Goal: Task Accomplishment & Management: Complete application form

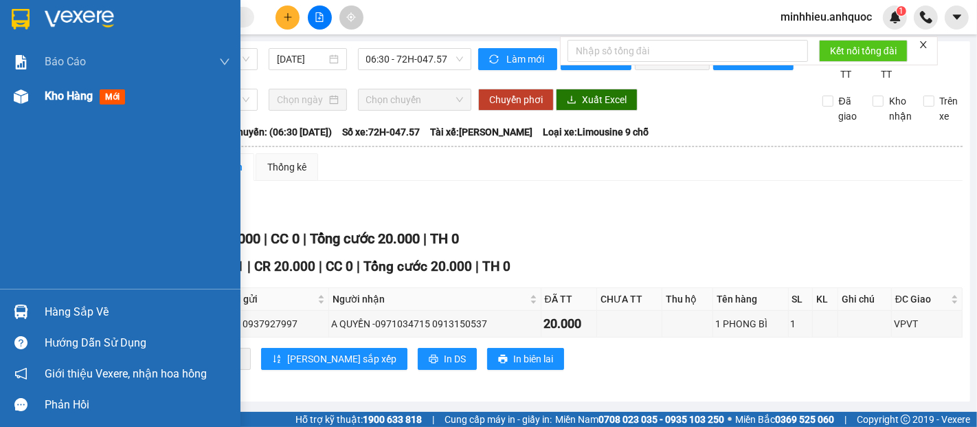
click at [38, 98] on div "Kho hàng mới" at bounding box center [120, 96] width 241 height 34
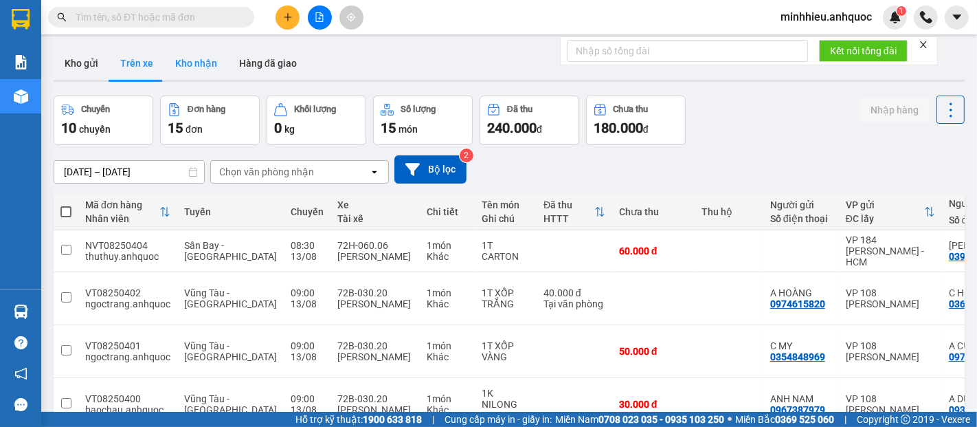
click at [193, 67] on button "Kho nhận" at bounding box center [196, 63] width 64 height 33
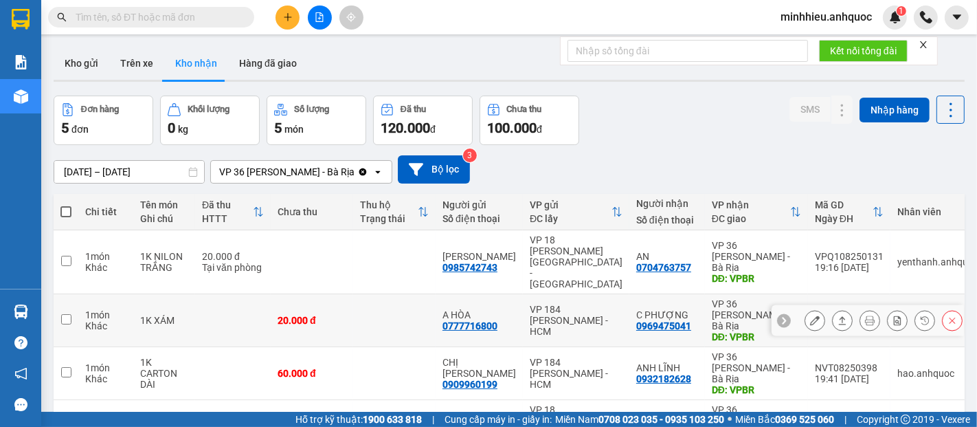
click at [920, 315] on icon at bounding box center [925, 320] width 10 height 10
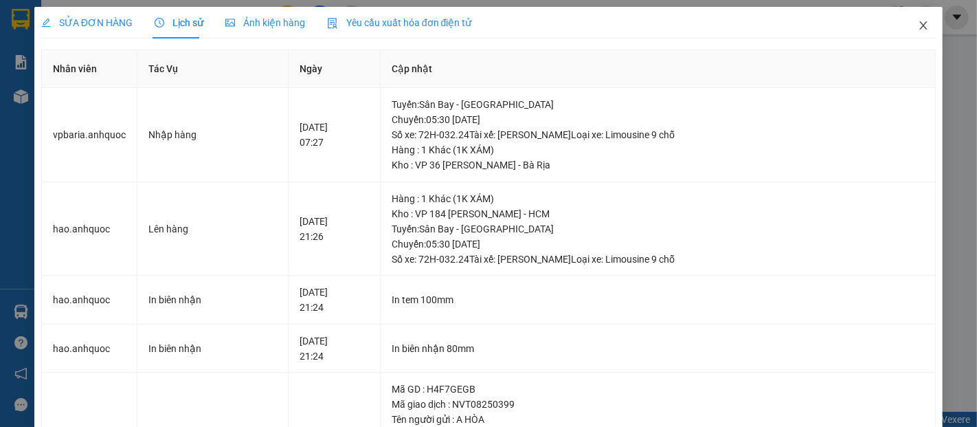
click at [918, 28] on icon "close" at bounding box center [923, 25] width 11 height 11
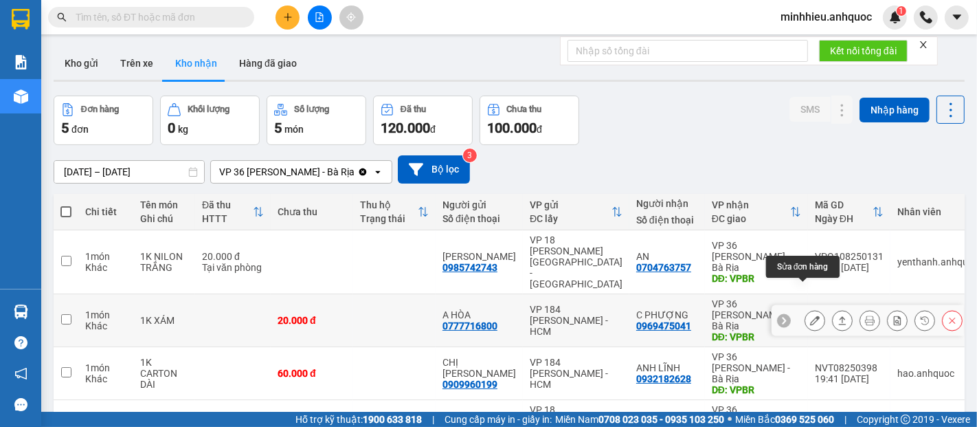
click at [811, 309] on button at bounding box center [814, 321] width 19 height 24
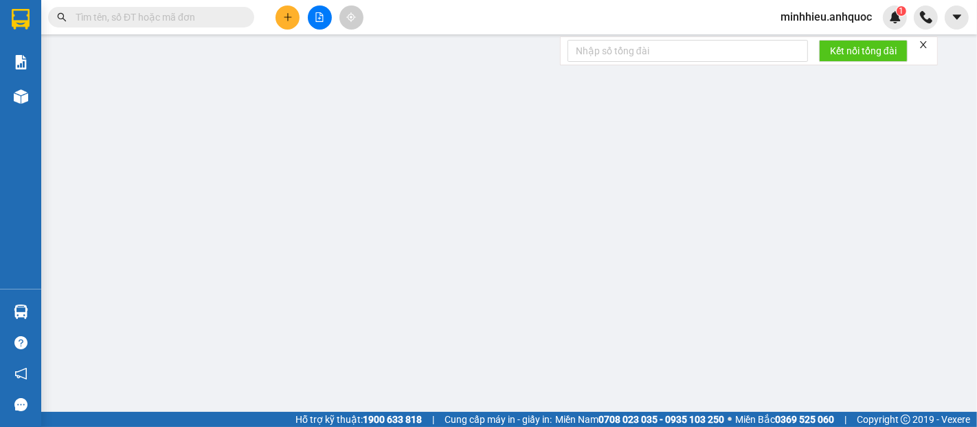
type input "0777716800"
type input "A HÒA"
type input "0969475041"
type input "C PHƯỢNG"
type input "VPBR"
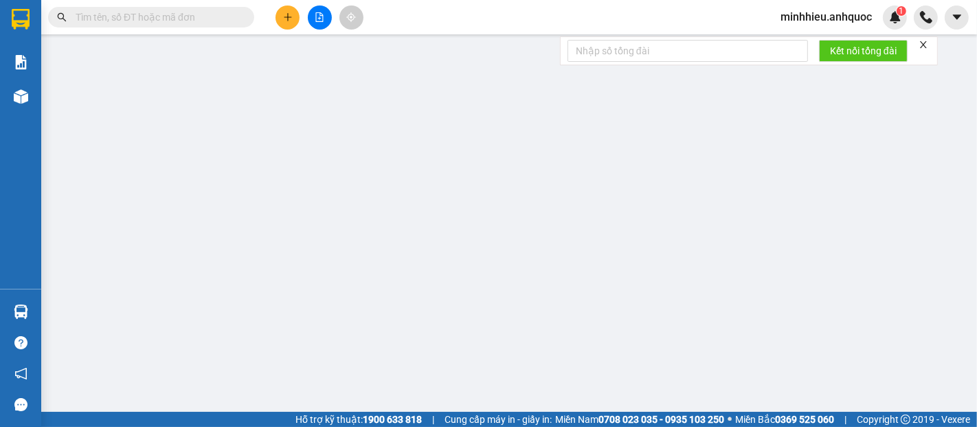
type input "20.000"
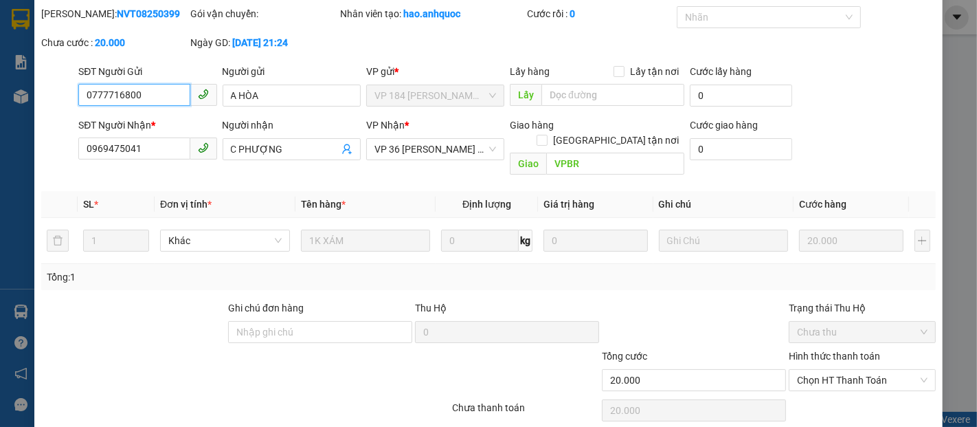
scroll to position [83, 0]
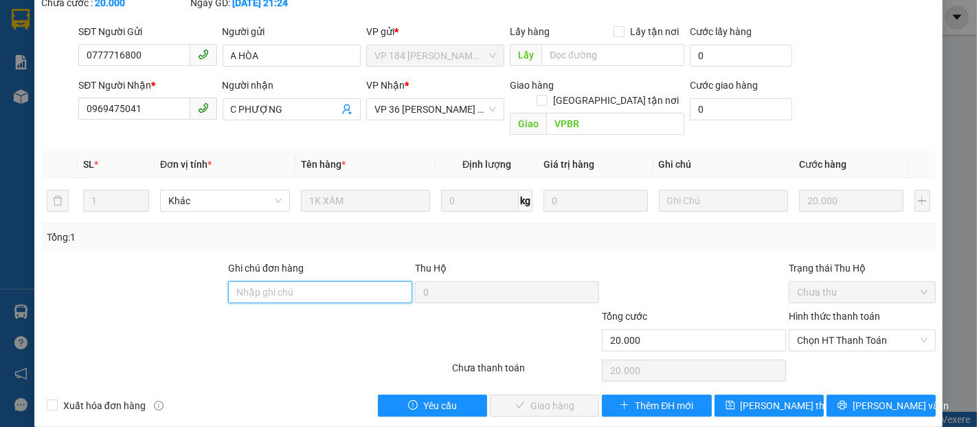
click at [339, 281] on input "Ghi chú đơn hàng" at bounding box center [320, 292] width 184 height 22
click at [847, 330] on span "Chọn HT Thanh Toán" at bounding box center [862, 340] width 131 height 21
type input "TTTM VP"
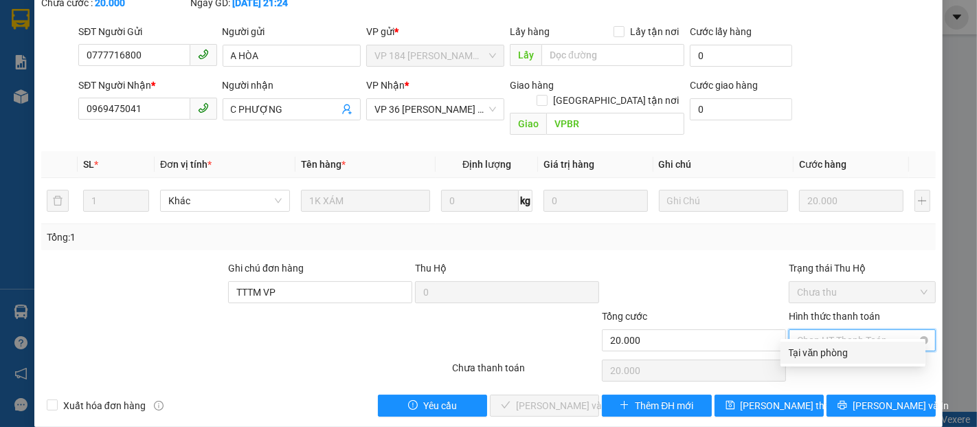
click at [854, 351] on div "Tại văn phòng" at bounding box center [853, 352] width 128 height 15
type input "0"
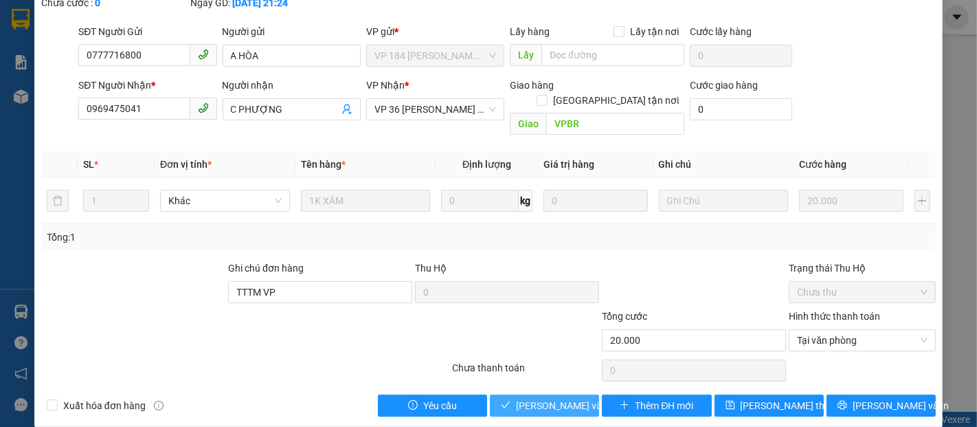
click at [522, 398] on span "[PERSON_NAME] và Giao hàng" at bounding box center [582, 405] width 132 height 15
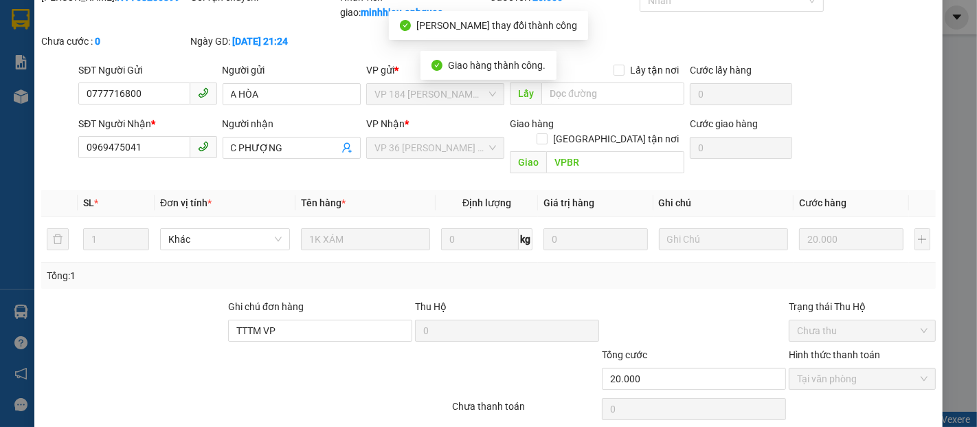
scroll to position [0, 0]
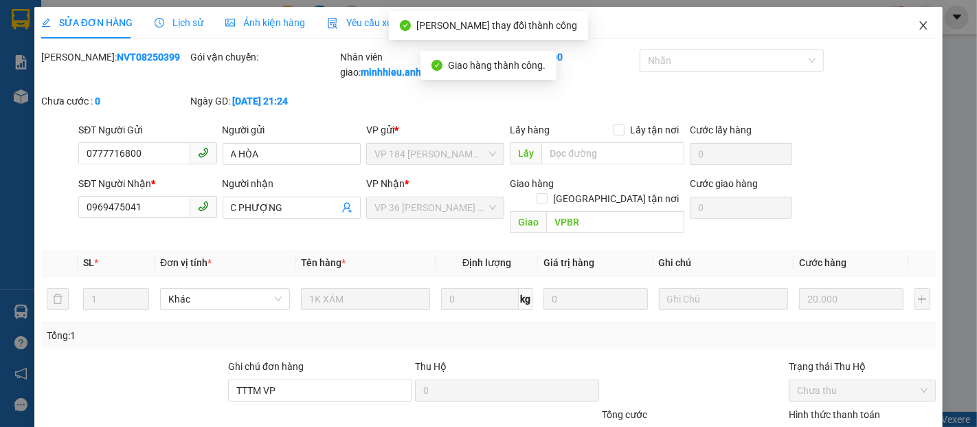
click at [918, 21] on icon "close" at bounding box center [923, 25] width 11 height 11
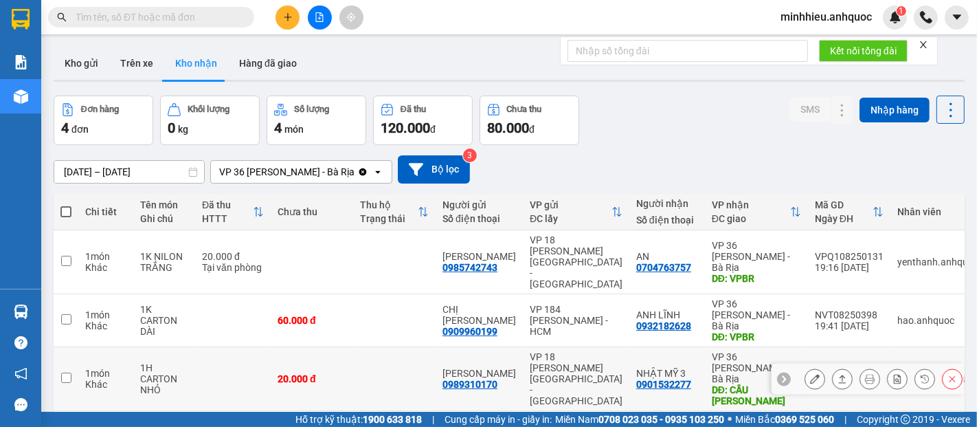
scroll to position [63, 0]
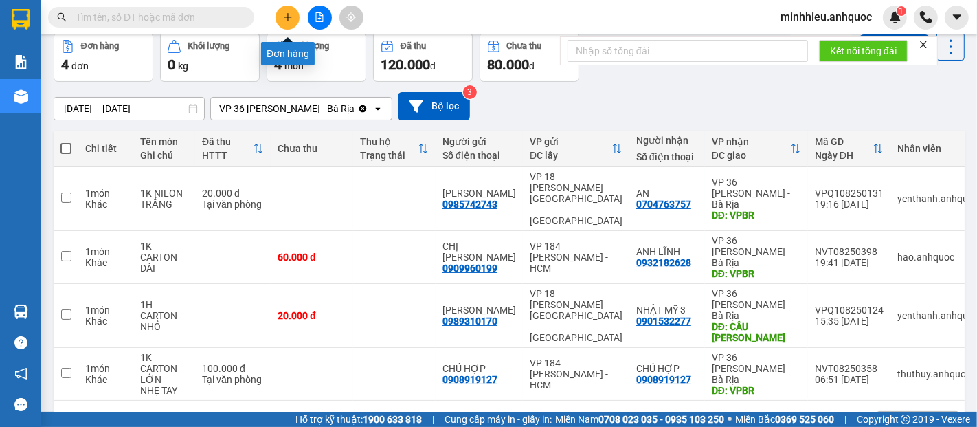
click at [293, 11] on button at bounding box center [288, 17] width 24 height 24
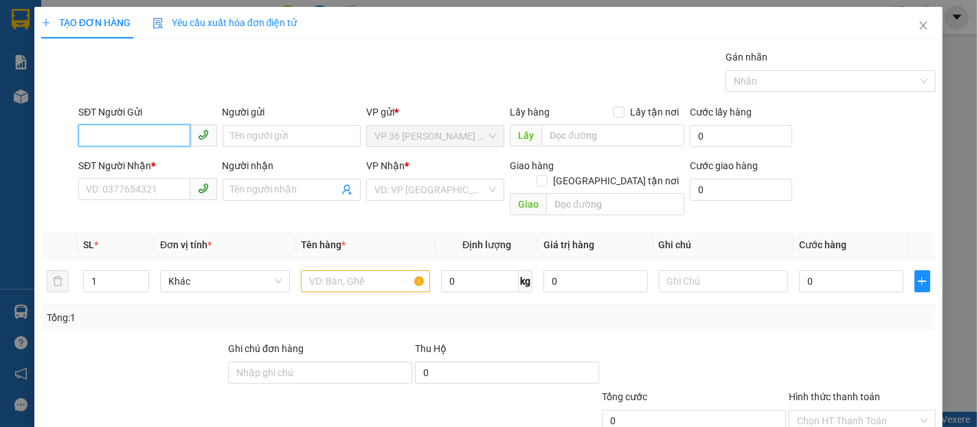
click at [170, 137] on input "SĐT Người Gửi" at bounding box center [133, 135] width 111 height 22
click at [181, 170] on div "0374666462 - CHỊ [PERSON_NAME]" at bounding box center [162, 163] width 153 height 15
type input "0374666462"
type input "CHỊ [PERSON_NAME]"
type input "0372012301"
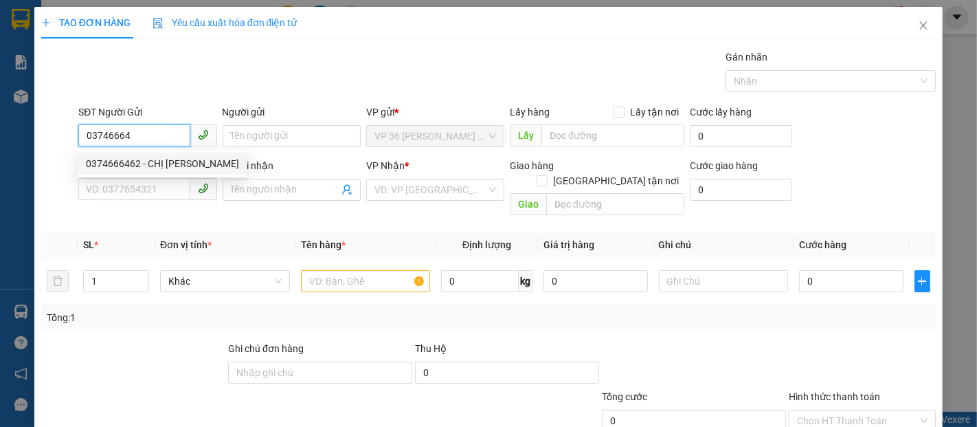
type input "[PERSON_NAME]"
type input "VPNVT"
type input "60.000"
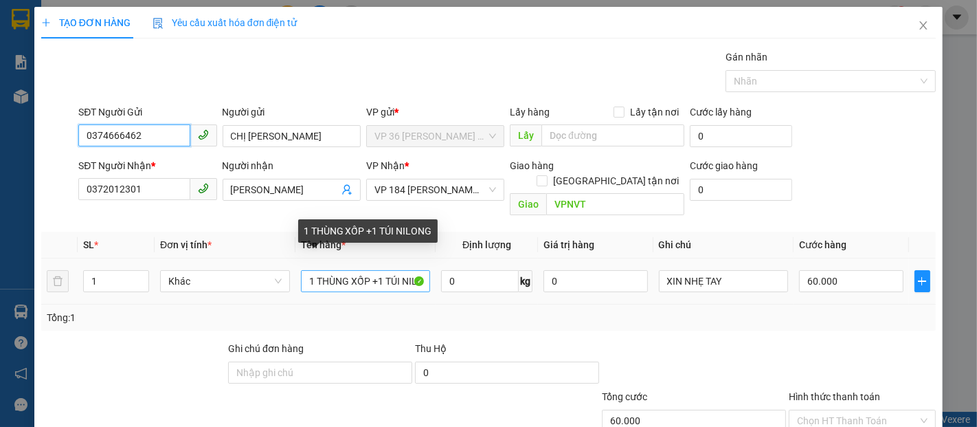
type input "0374666462"
drag, startPoint x: 365, startPoint y: 267, endPoint x: 414, endPoint y: 262, distance: 49.0
click at [414, 270] on input "1 THÙNG XỐP +1 TÚI NILONG" at bounding box center [366, 281] width 130 height 22
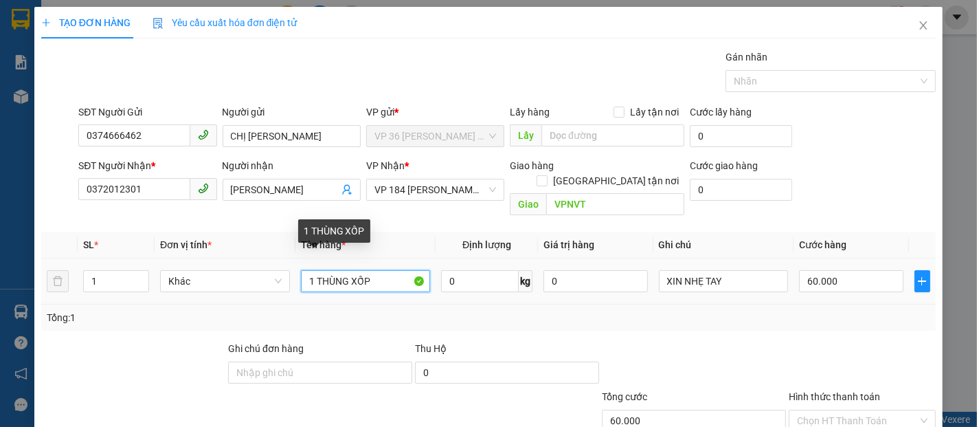
scroll to position [0, 0]
type input "1 THÙNG XỐP"
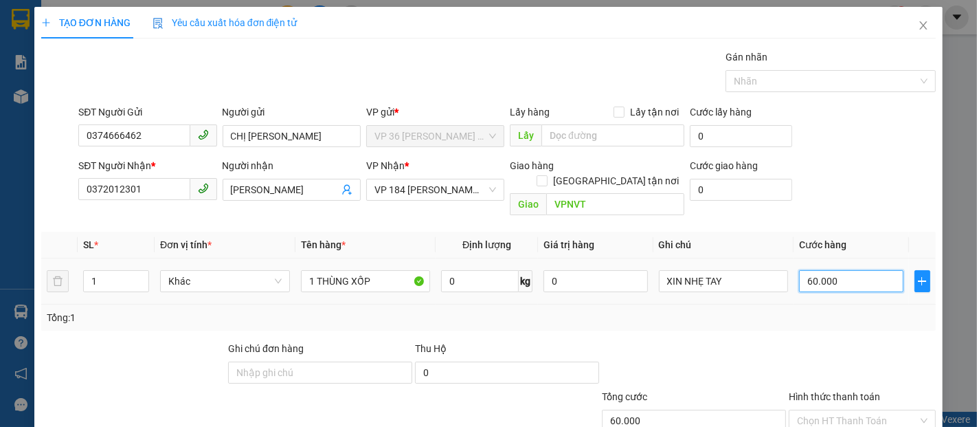
click at [804, 273] on input "60.000" at bounding box center [851, 281] width 104 height 22
type input "4"
type input "40"
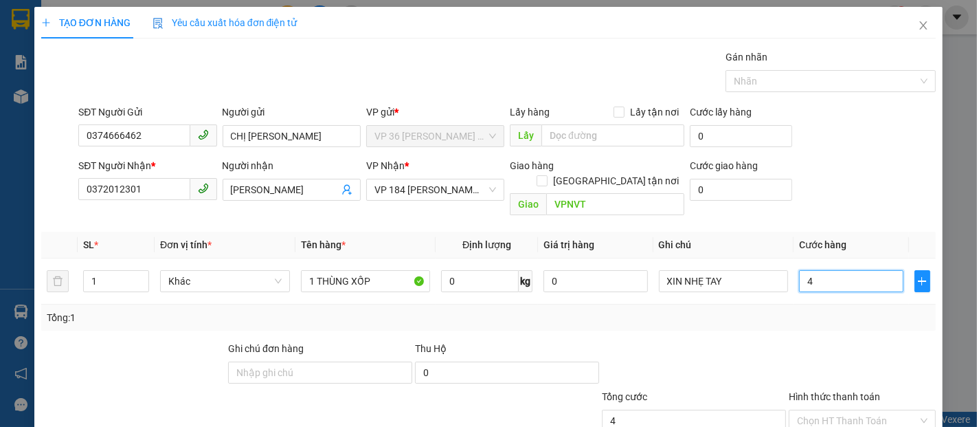
type input "40"
type input "400"
type input "4.000"
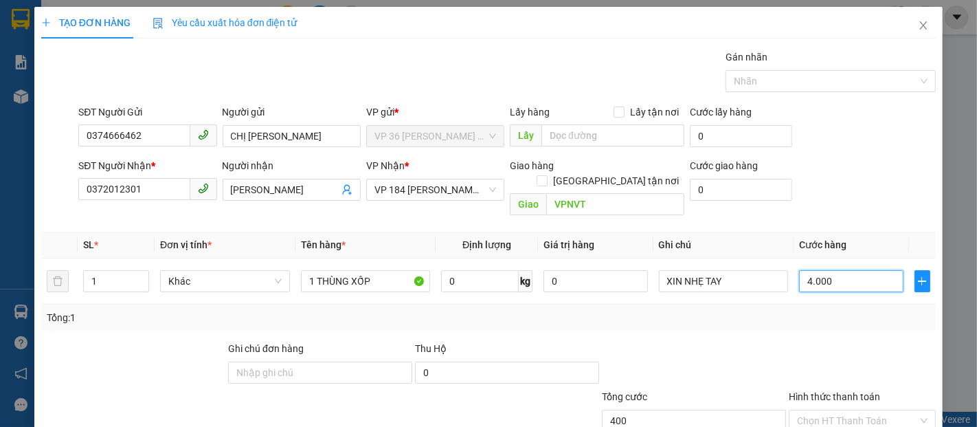
type input "4.000"
type input "40.000"
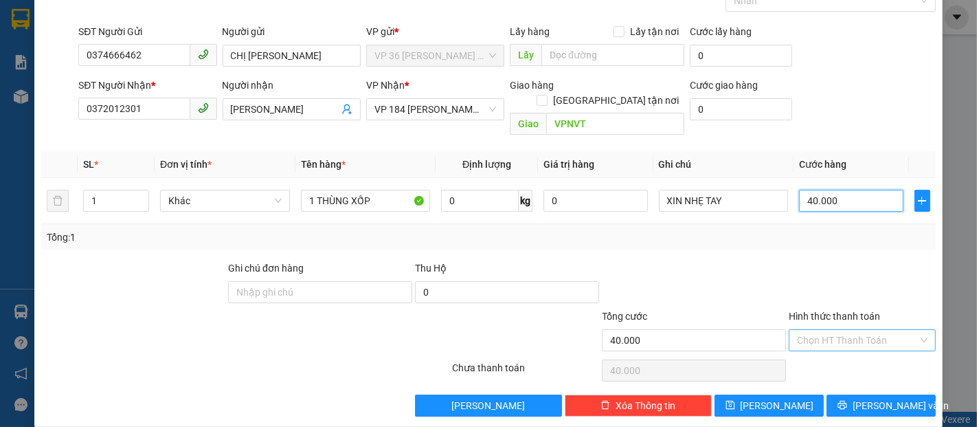
type input "40.000"
click at [849, 330] on input "Hình thức thanh toán" at bounding box center [857, 340] width 121 height 21
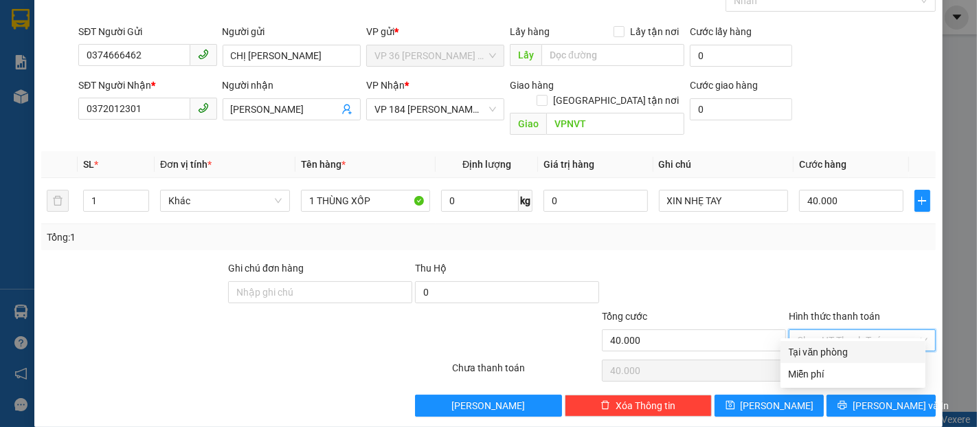
click at [839, 348] on div "Tại văn phòng" at bounding box center [853, 351] width 128 height 15
type input "0"
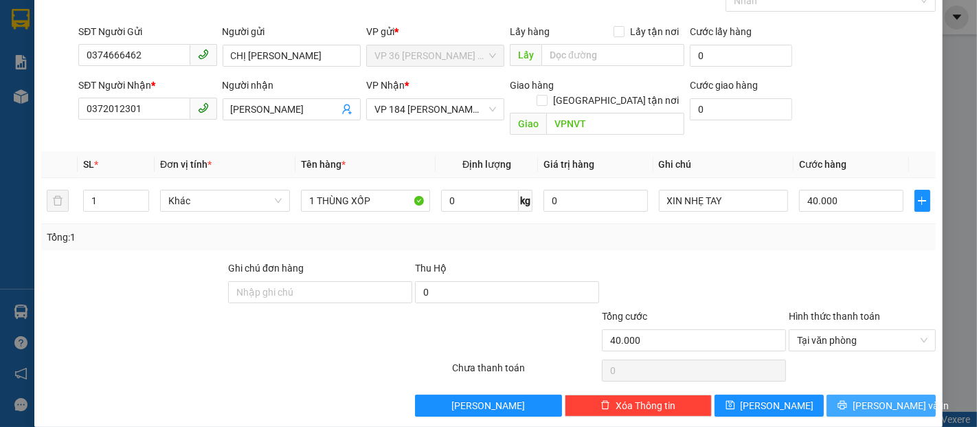
click at [877, 398] on span "[PERSON_NAME] và In" at bounding box center [901, 405] width 96 height 15
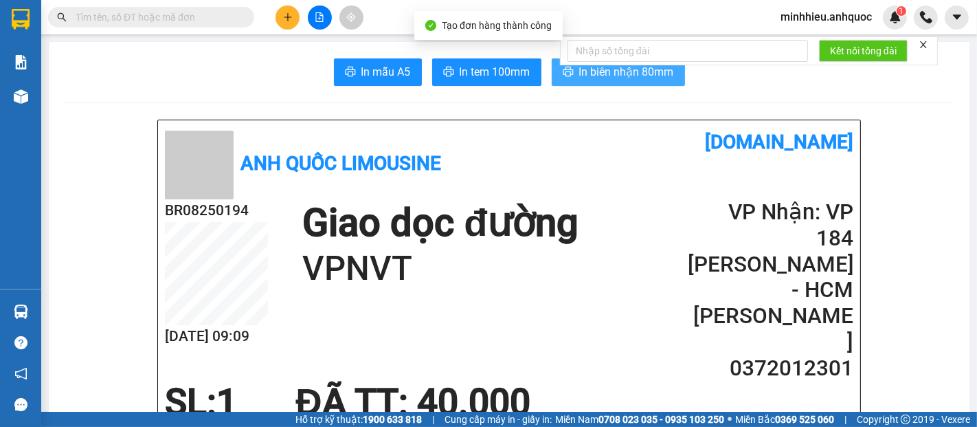
click at [607, 70] on span "In biên nhận 80mm" at bounding box center [626, 71] width 95 height 17
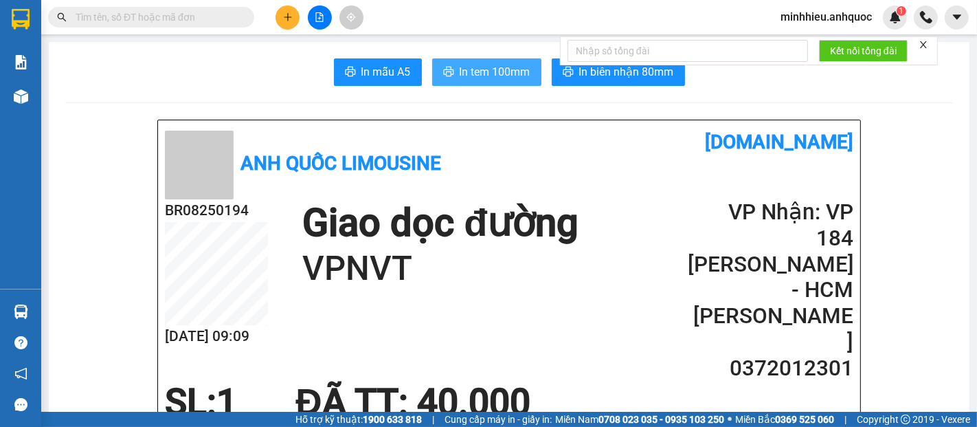
click at [496, 76] on span "In tem 100mm" at bounding box center [495, 71] width 71 height 17
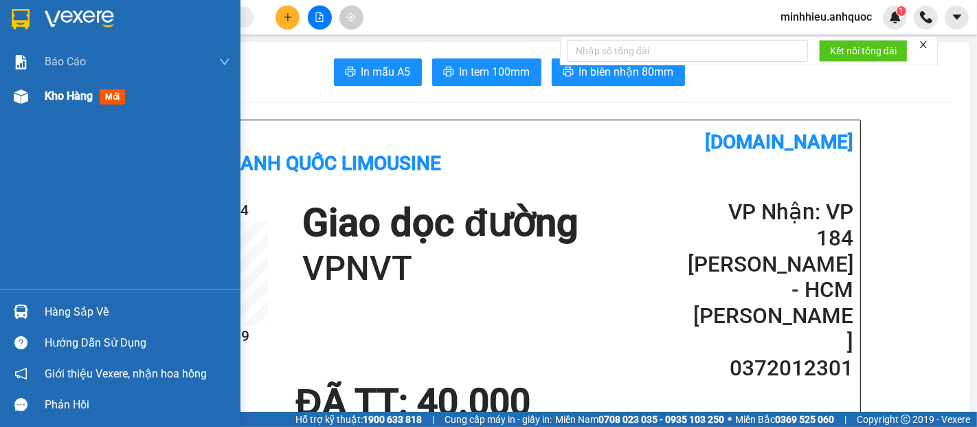
click at [27, 98] on div at bounding box center [21, 97] width 24 height 24
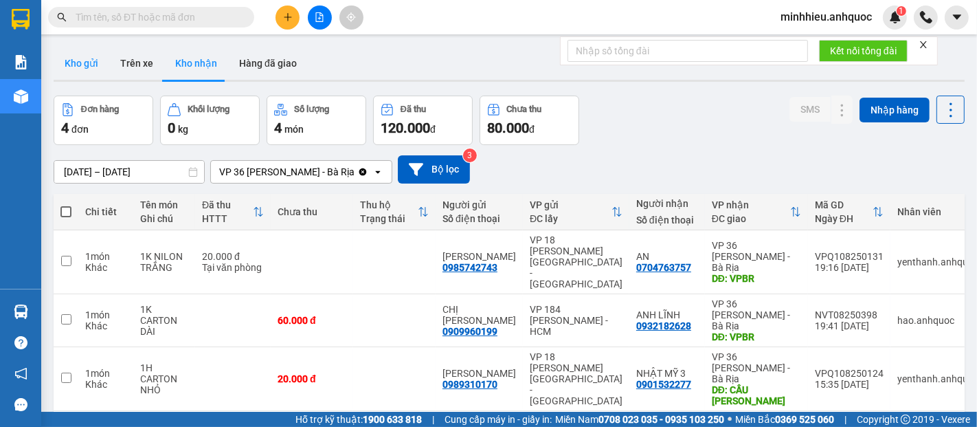
click at [87, 61] on button "Kho gửi" at bounding box center [82, 63] width 56 height 33
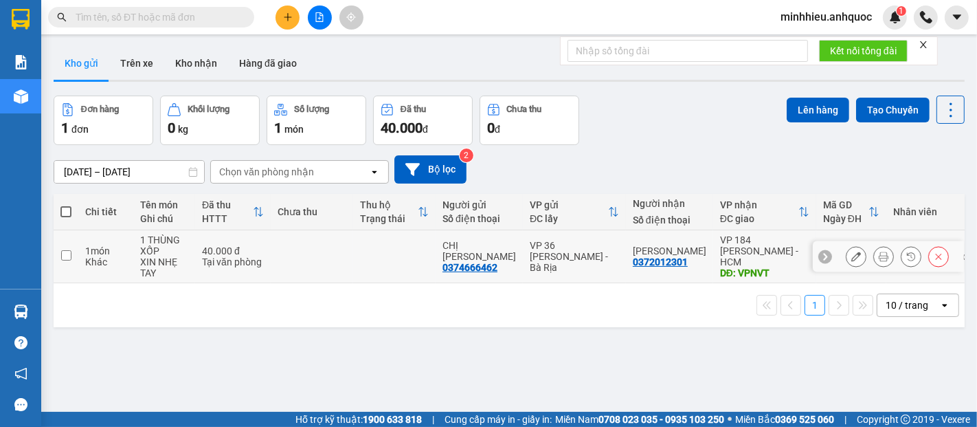
click at [385, 262] on td at bounding box center [394, 256] width 82 height 53
checkbox input "true"
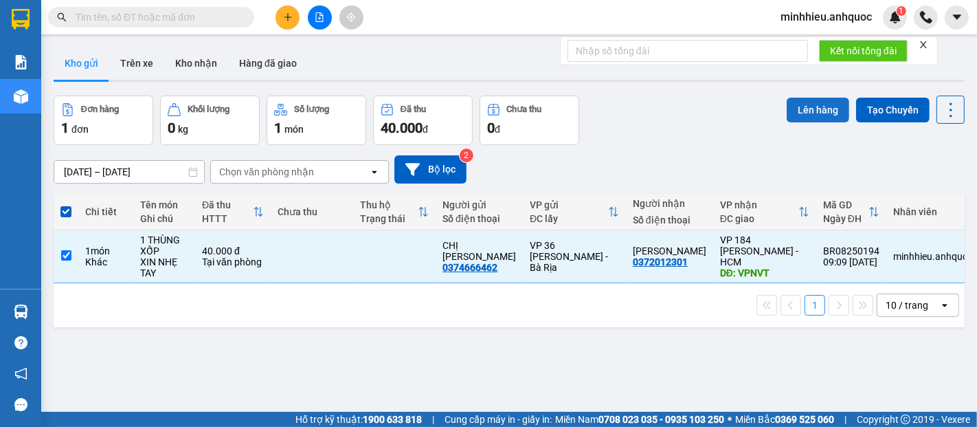
click at [820, 108] on button "Lên hàng" at bounding box center [818, 110] width 63 height 25
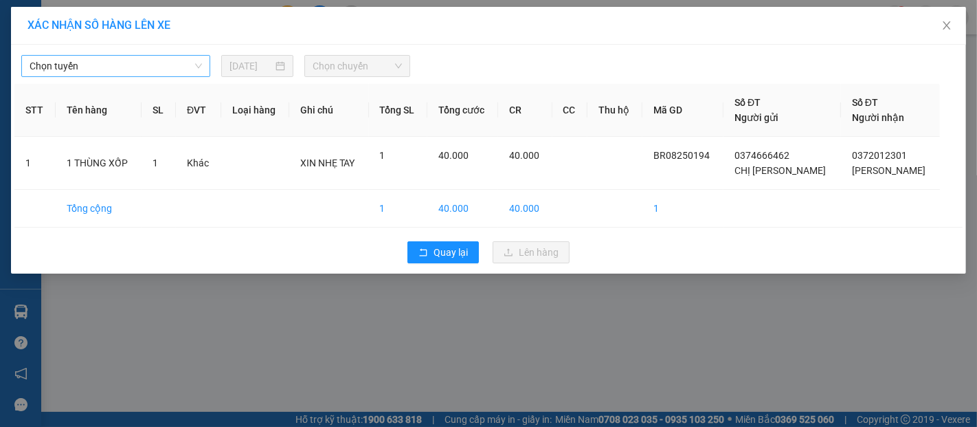
click at [168, 63] on span "Chọn tuyến" at bounding box center [116, 66] width 172 height 21
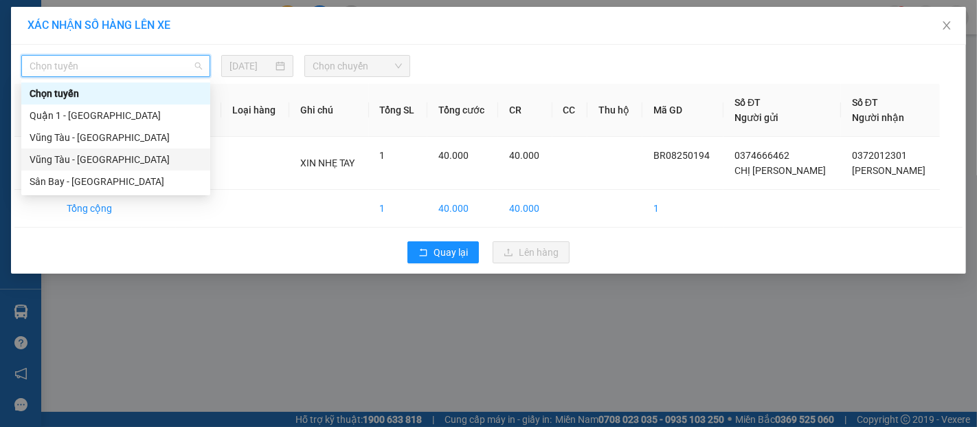
click at [121, 161] on div "Vũng Tàu - [GEOGRAPHIC_DATA]" at bounding box center [116, 159] width 172 height 15
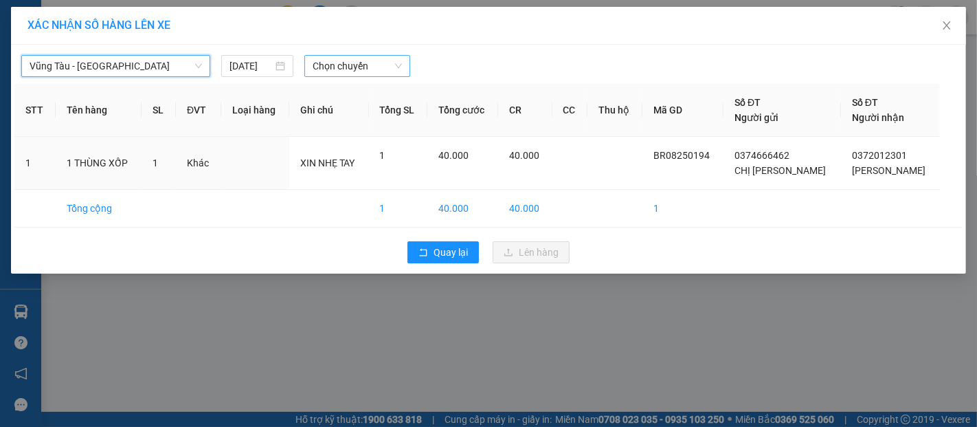
click at [346, 68] on span "Chọn chuyến" at bounding box center [357, 66] width 89 height 21
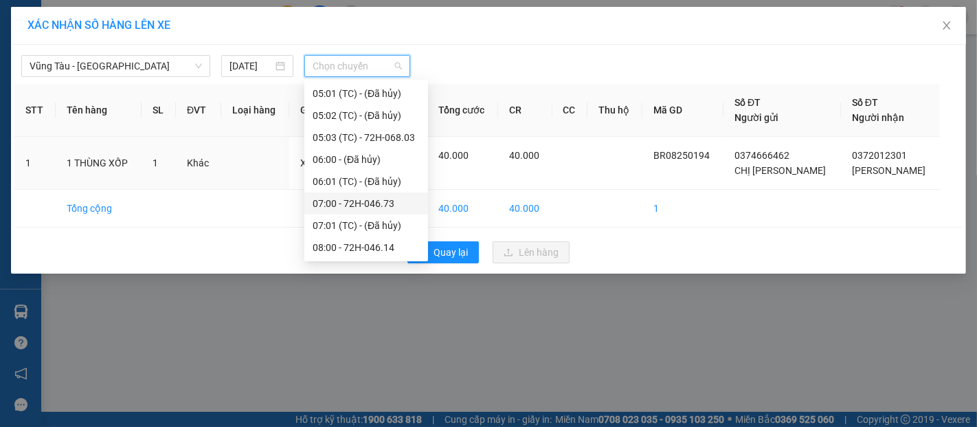
scroll to position [153, 0]
click at [371, 252] on div "09:00 - 72B-030.20" at bounding box center [366, 248] width 107 height 15
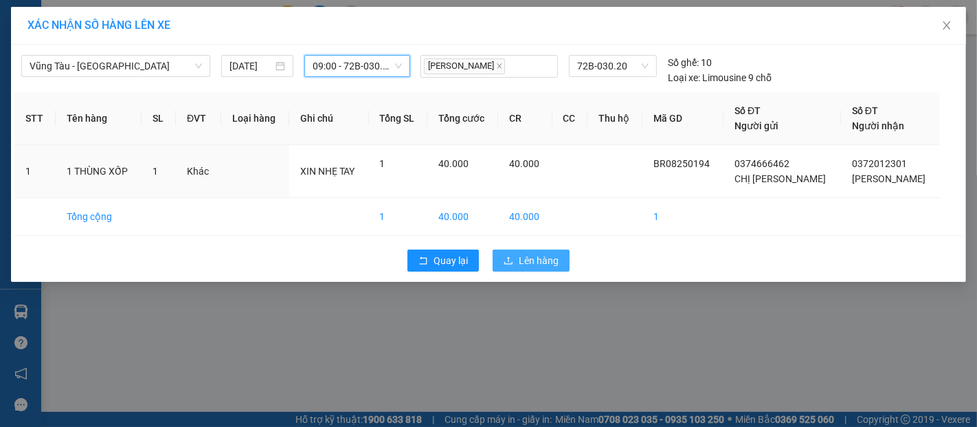
click at [500, 265] on button "Lên hàng" at bounding box center [531, 260] width 77 height 22
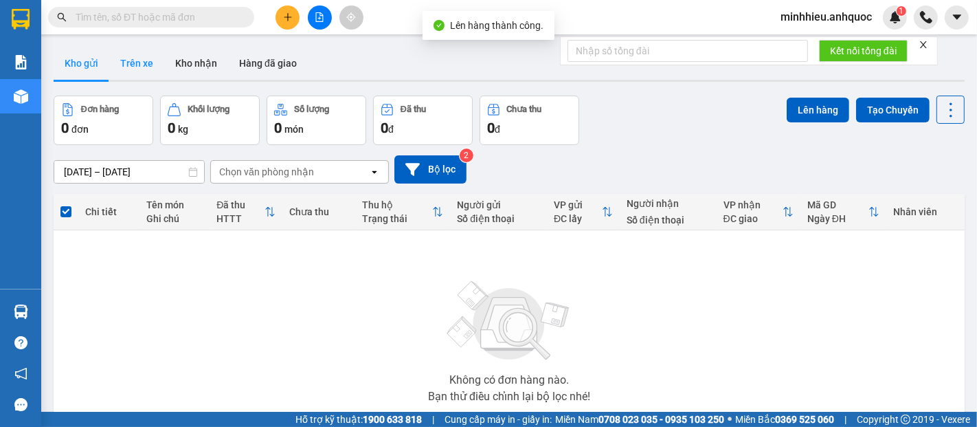
click at [129, 56] on button "Trên xe" at bounding box center [136, 63] width 55 height 33
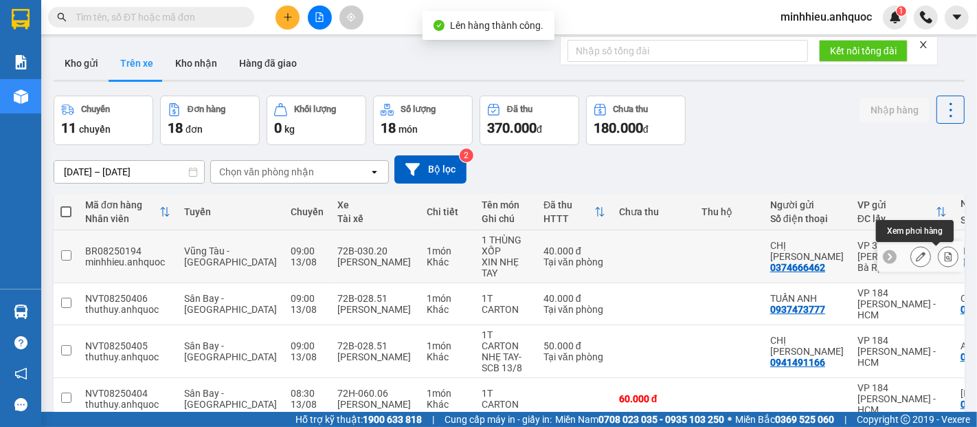
drag, startPoint x: 926, startPoint y: 255, endPoint x: 846, endPoint y: 258, distance: 80.4
click at [925, 255] on div at bounding box center [934, 256] width 48 height 21
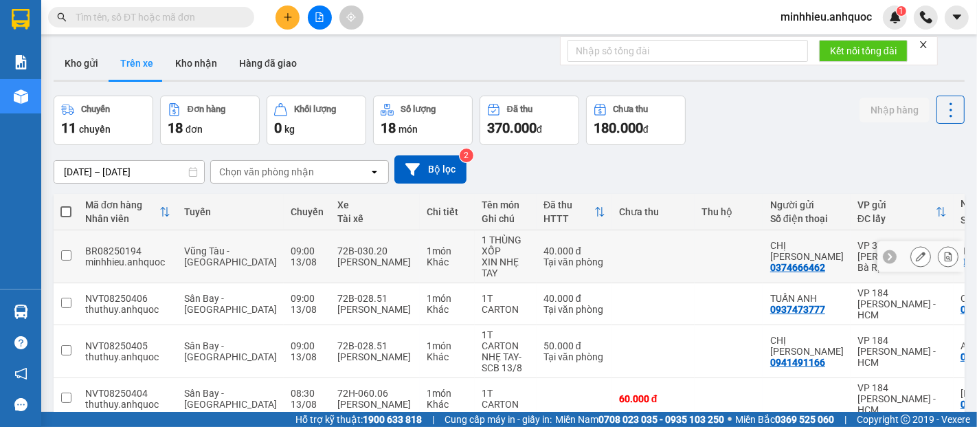
click at [943, 256] on icon at bounding box center [948, 256] width 10 height 10
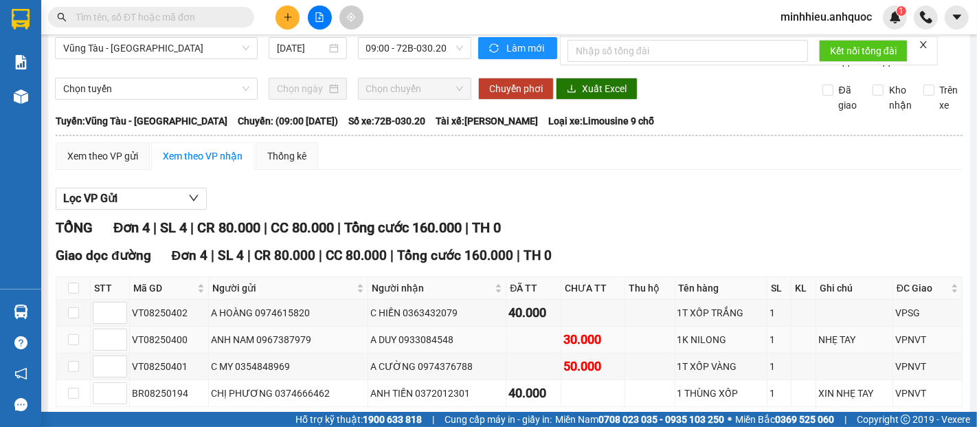
scroll to position [91, 0]
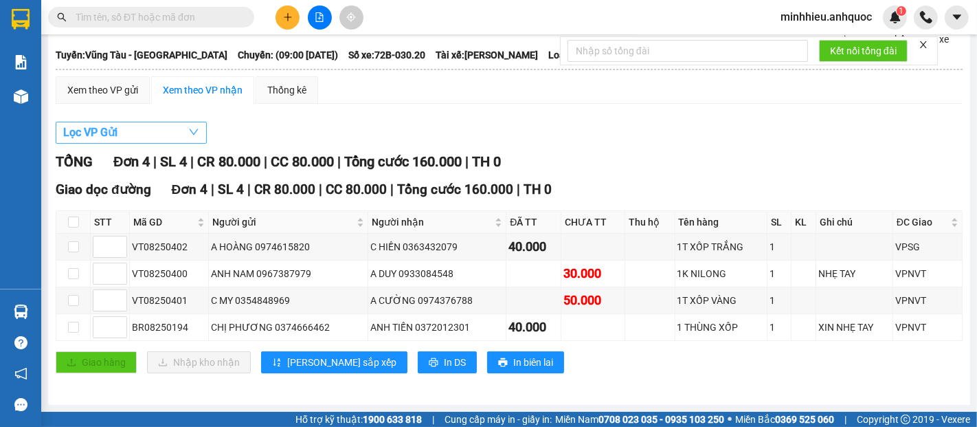
click at [163, 131] on button "Lọc VP Gửi" at bounding box center [131, 133] width 151 height 22
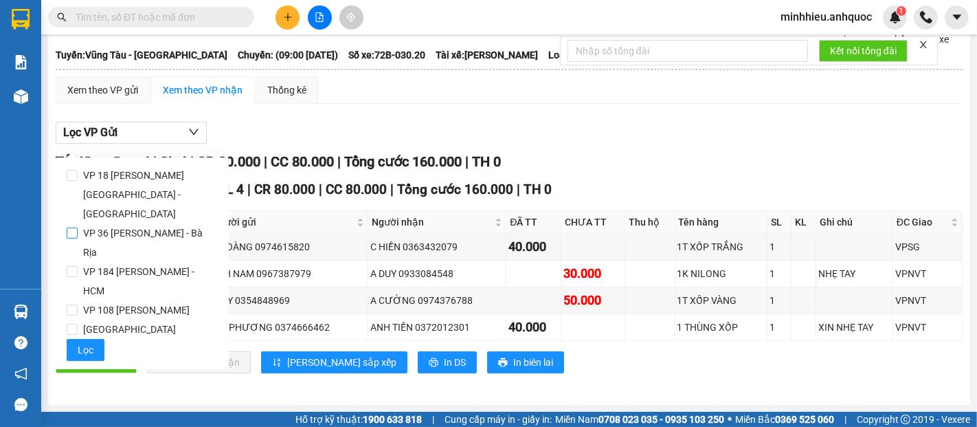
click at [132, 223] on span "VP 36 [PERSON_NAME] - Bà Rịa" at bounding box center [148, 242] width 140 height 38
click at [78, 227] on input "VP 36 [PERSON_NAME] - Bà Rịa" at bounding box center [72, 232] width 11 height 11
checkbox input "true"
click at [86, 320] on span "[GEOGRAPHIC_DATA]" at bounding box center [130, 329] width 104 height 19
click at [78, 324] on input "[GEOGRAPHIC_DATA]" at bounding box center [72, 329] width 11 height 11
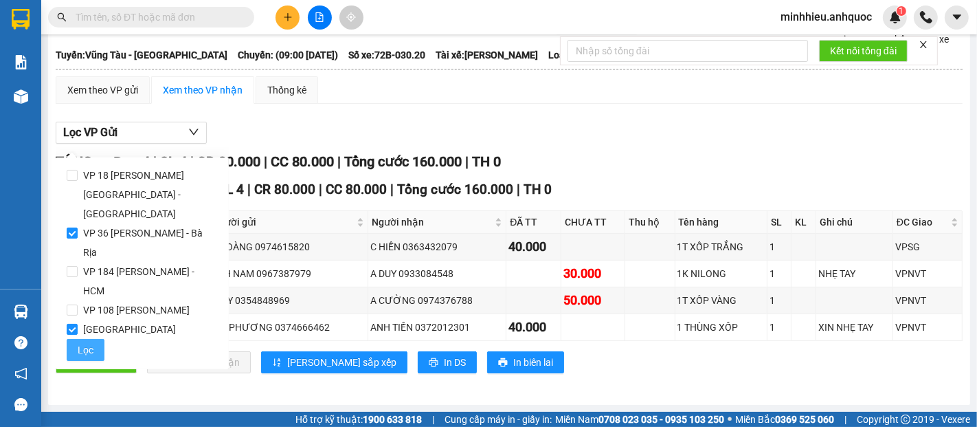
click at [102, 339] on button "Lọc" at bounding box center [86, 350] width 38 height 22
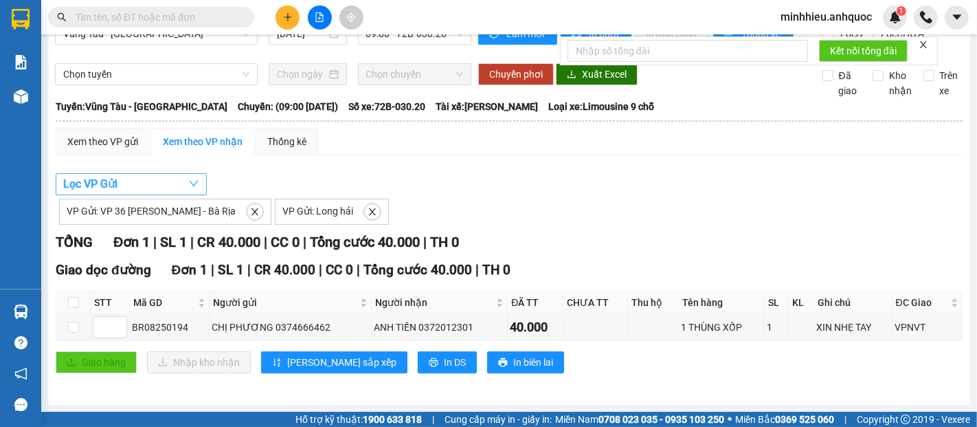
click at [131, 188] on button "Lọc VP Gửi" at bounding box center [131, 184] width 151 height 22
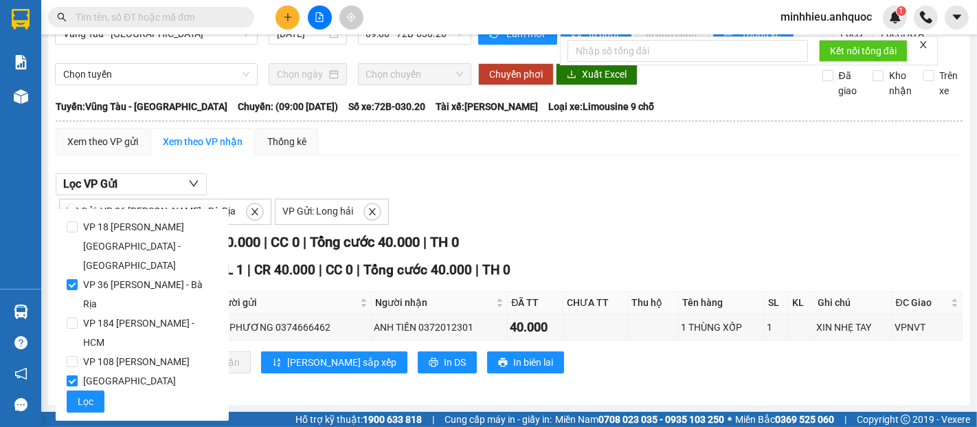
click at [69, 375] on input "[GEOGRAPHIC_DATA]" at bounding box center [72, 380] width 11 height 11
checkbox input "false"
click at [429, 366] on icon "printer" at bounding box center [434, 362] width 10 height 10
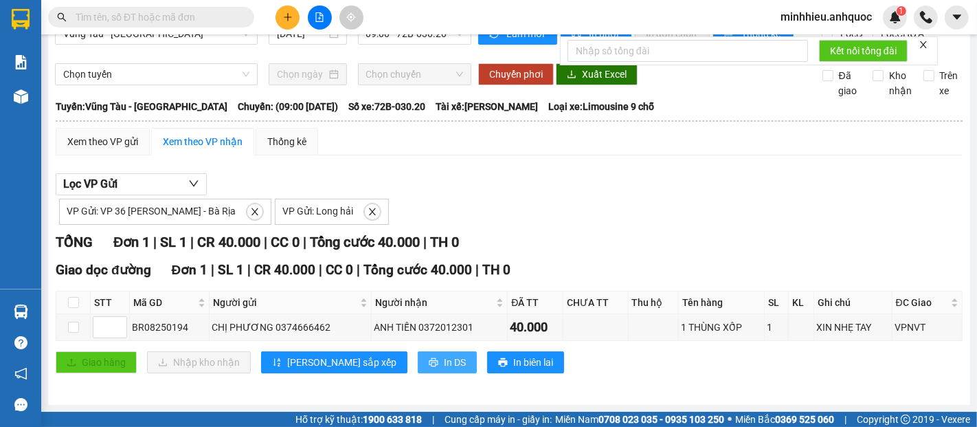
scroll to position [0, 0]
